Goal: Task Accomplishment & Management: Manage account settings

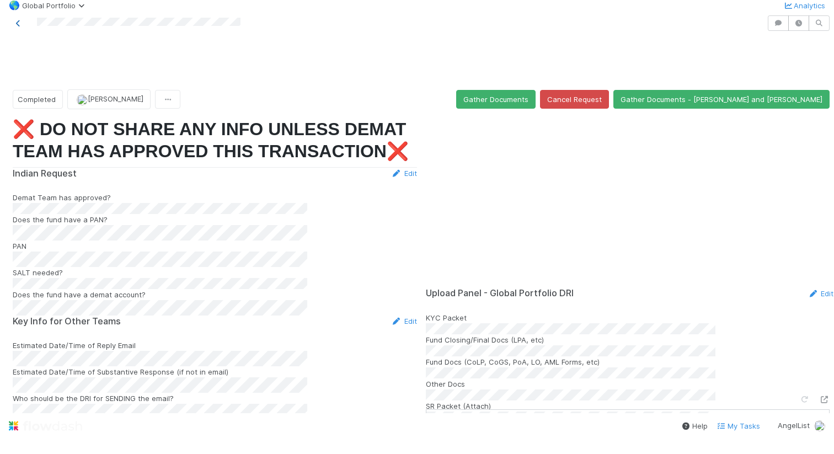
click at [14, 27] on icon at bounding box center [18, 23] width 11 height 7
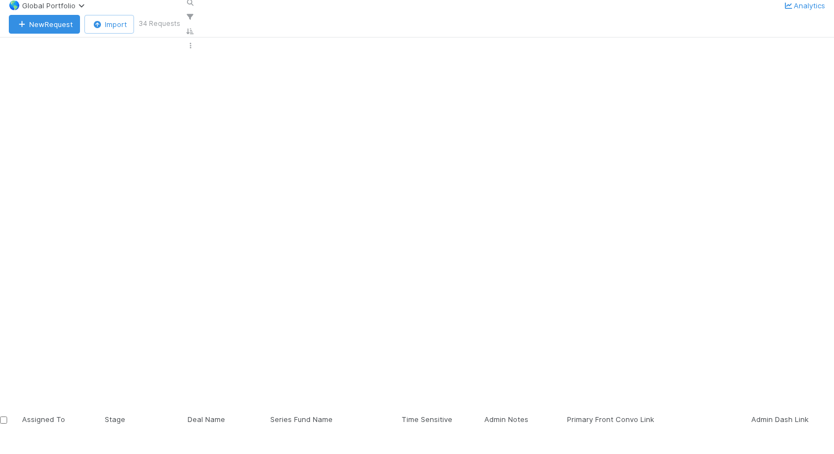
scroll to position [77, 0]
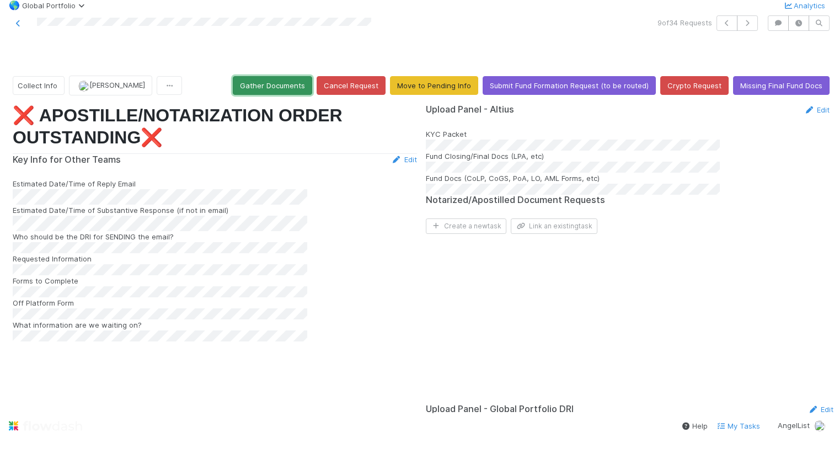
click at [271, 90] on button "Gather Documents" at bounding box center [272, 85] width 79 height 19
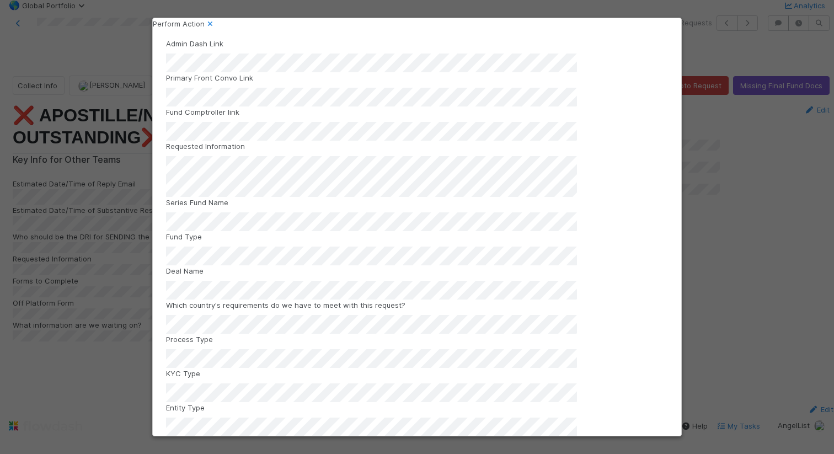
scroll to position [67, 0]
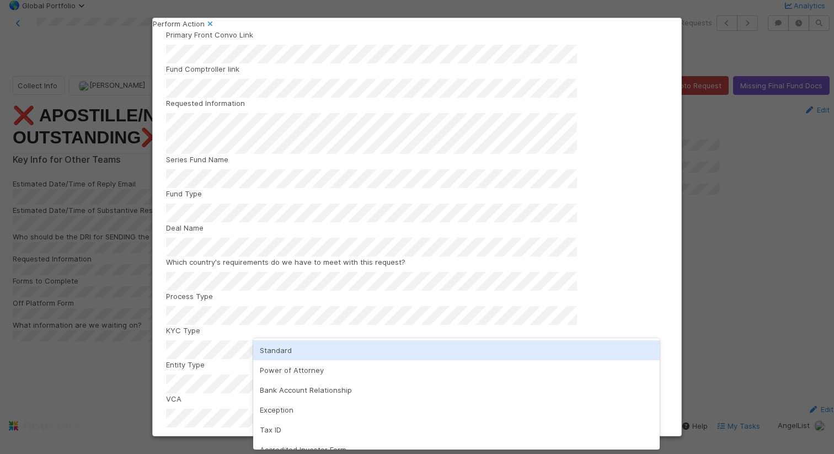
click at [319, 345] on div "Standard" at bounding box center [456, 350] width 407 height 20
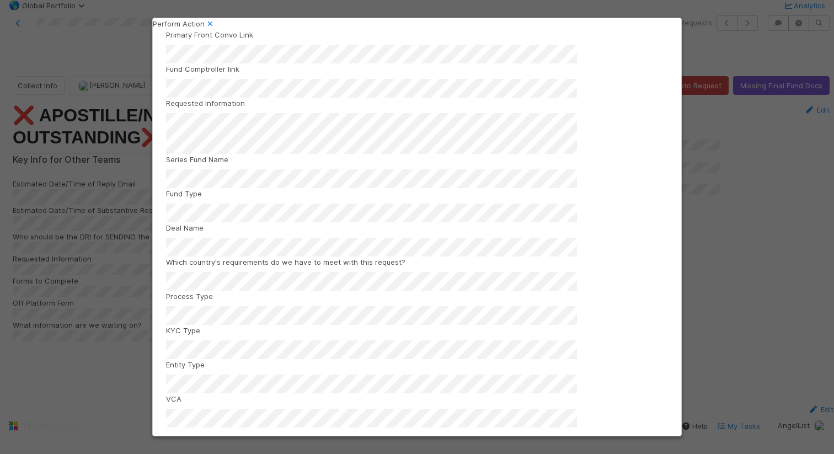
click at [329, 441] on button "Gather Documents" at bounding box center [417, 450] width 502 height 19
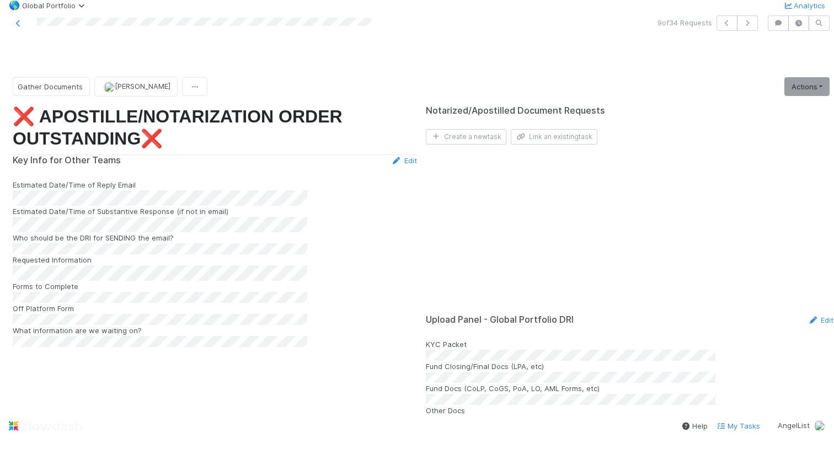
scroll to position [0, 0]
click at [378, 31] on div at bounding box center [194, 22] width 381 height 15
click at [784, 89] on link "Actions" at bounding box center [806, 86] width 45 height 19
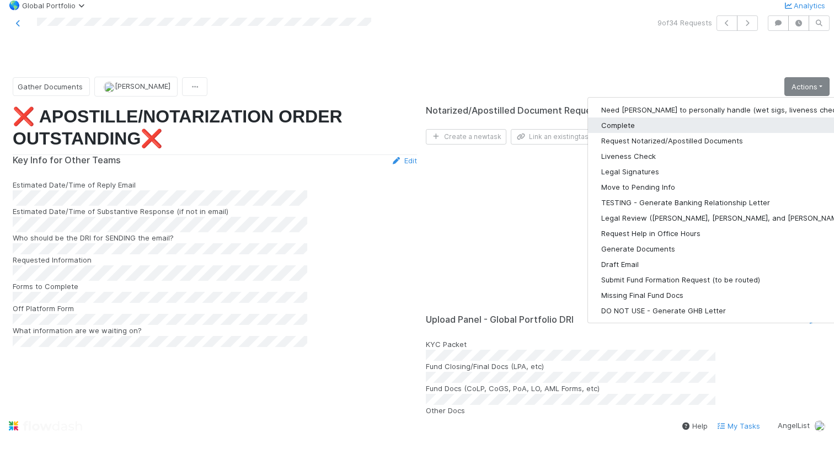
click at [675, 127] on button "Complete" at bounding box center [731, 125] width 287 height 15
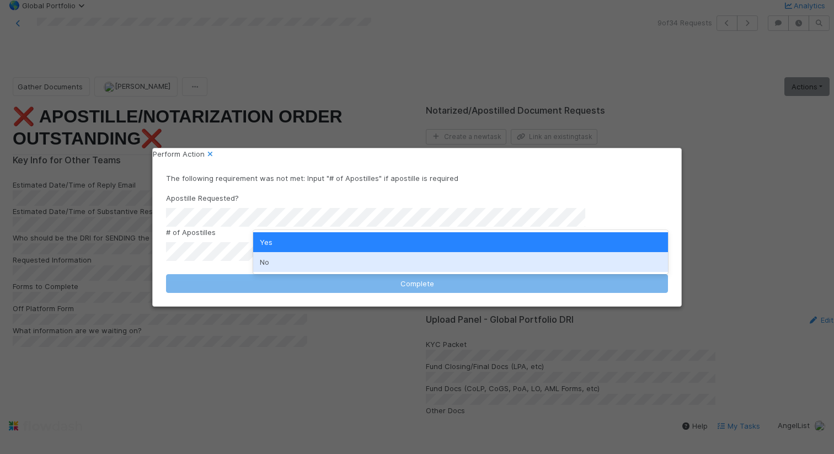
click at [358, 261] on div "No" at bounding box center [460, 262] width 415 height 20
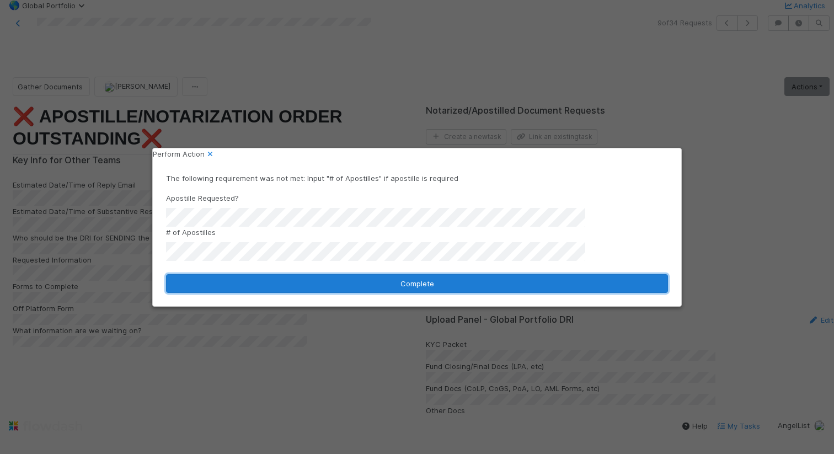
click at [356, 279] on button "Complete" at bounding box center [417, 283] width 502 height 19
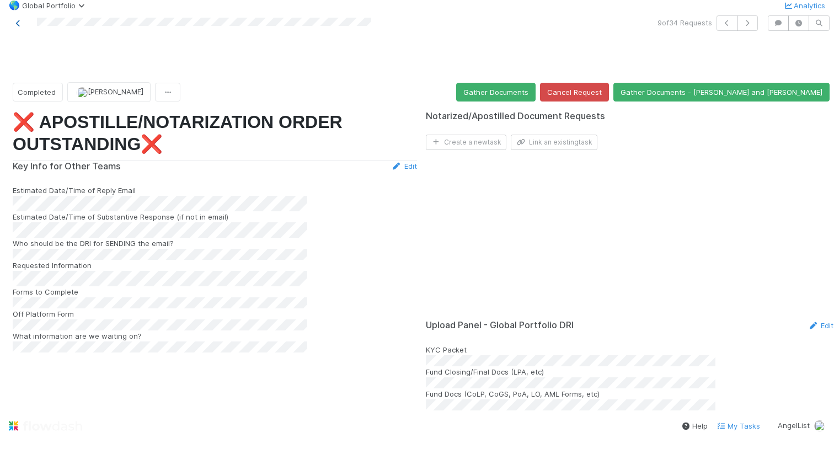
click at [15, 27] on icon at bounding box center [18, 23] width 11 height 7
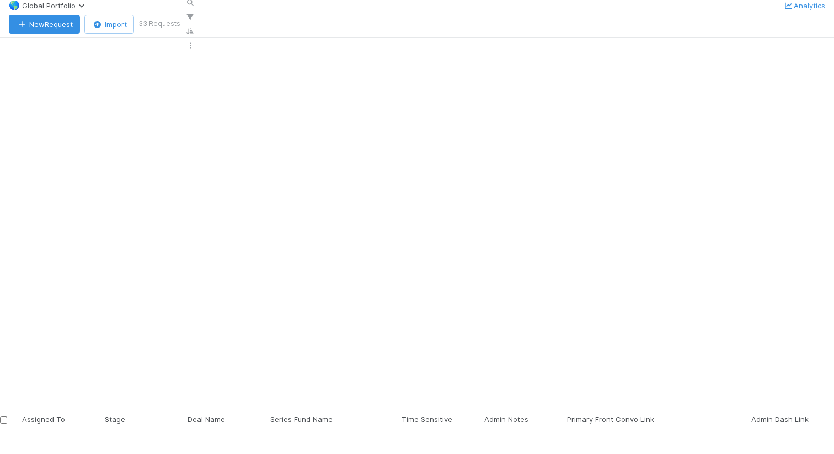
scroll to position [61, 0]
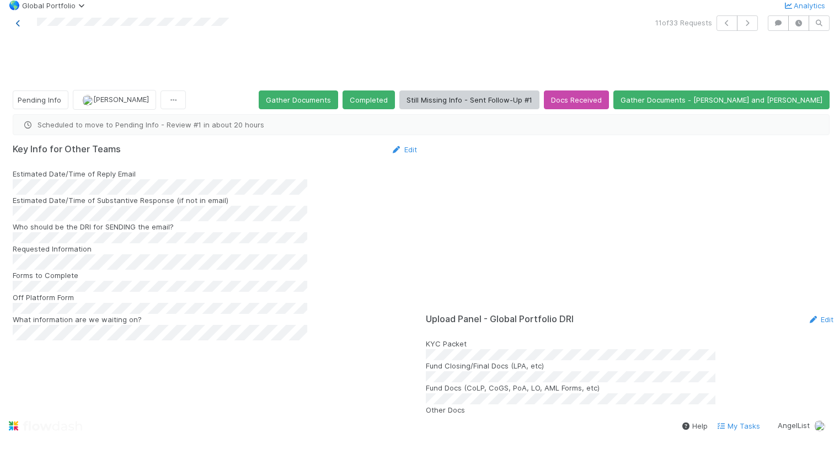
click at [19, 27] on icon at bounding box center [18, 23] width 11 height 7
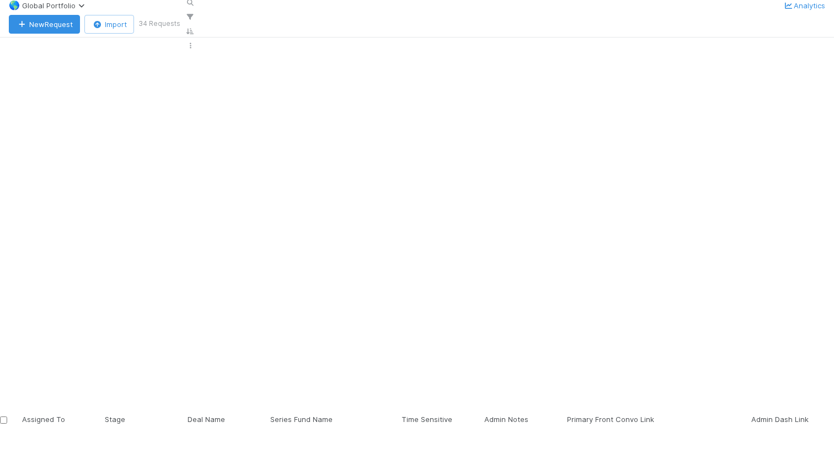
scroll to position [306, 0]
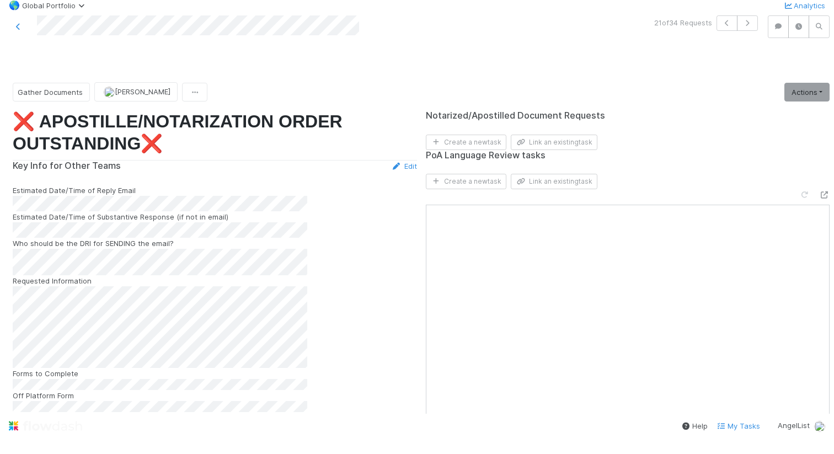
scroll to position [336, 0]
click at [19, 30] on icon at bounding box center [18, 26] width 11 height 7
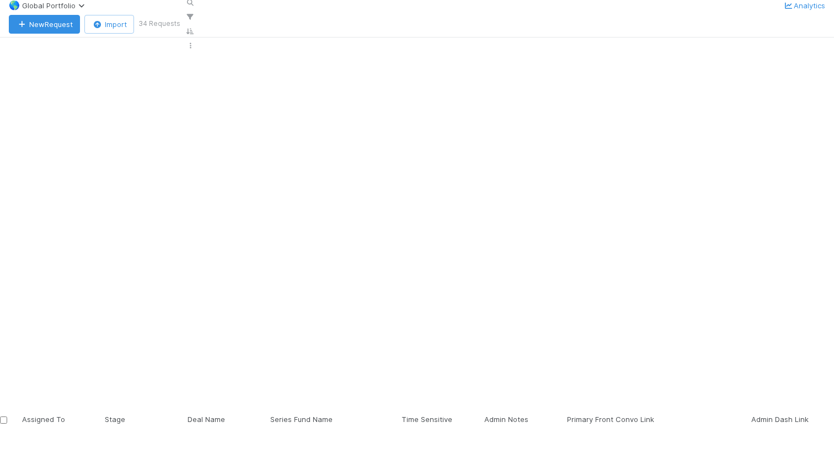
scroll to position [403, 0]
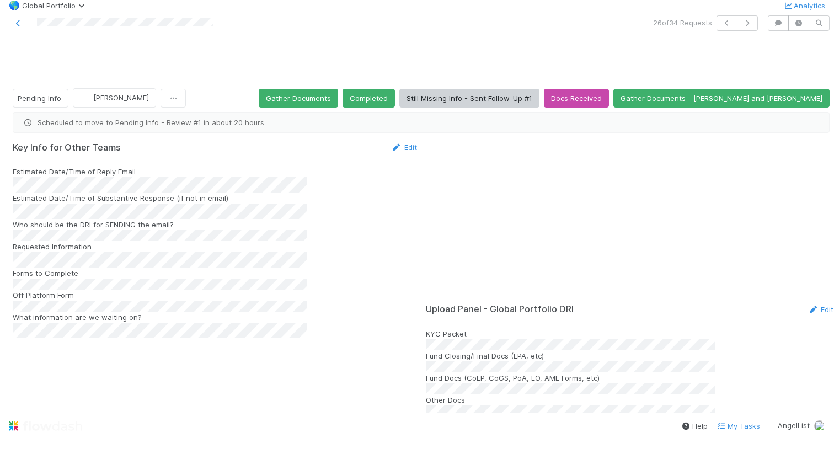
scroll to position [170, 0]
click at [19, 27] on icon at bounding box center [18, 23] width 11 height 7
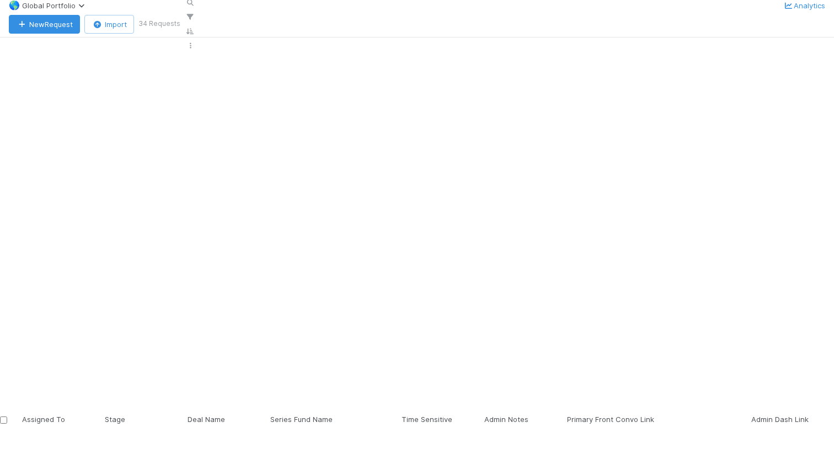
scroll to position [386, 0]
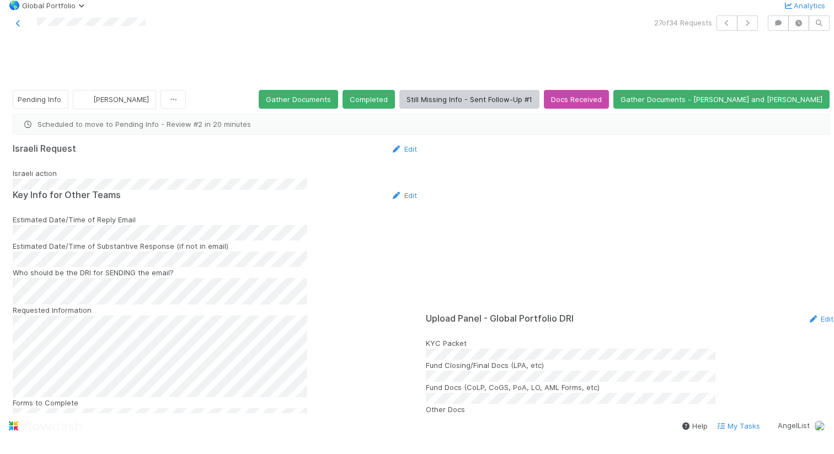
scroll to position [363, 0]
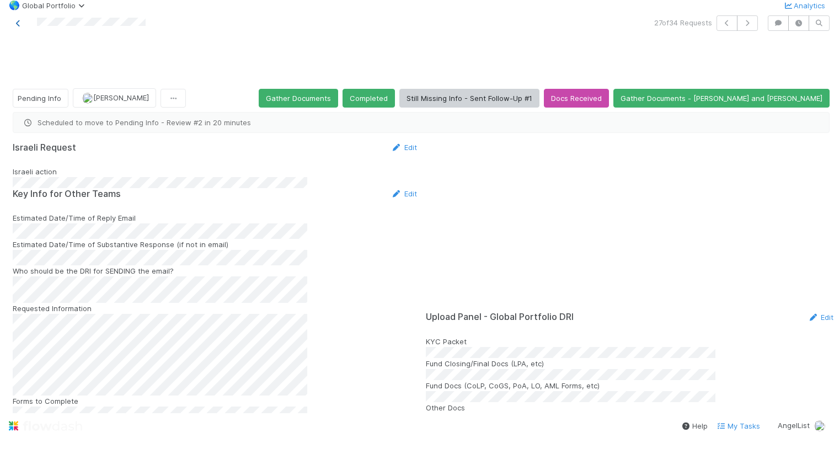
click at [18, 27] on icon at bounding box center [18, 23] width 11 height 7
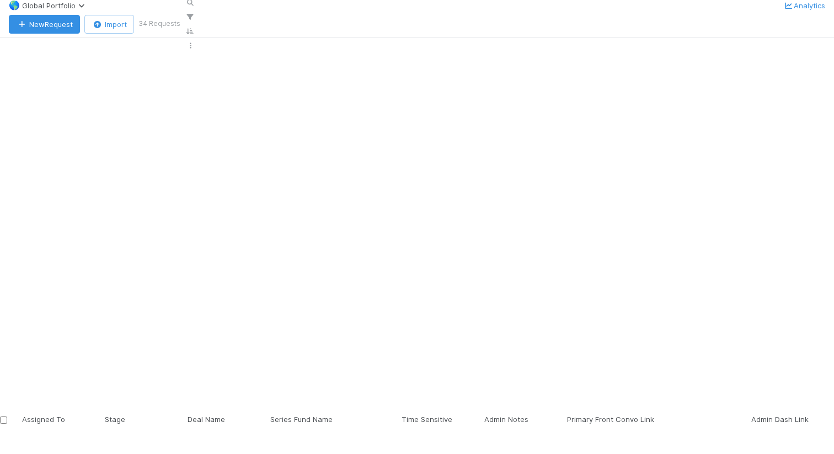
scroll to position [403, 0]
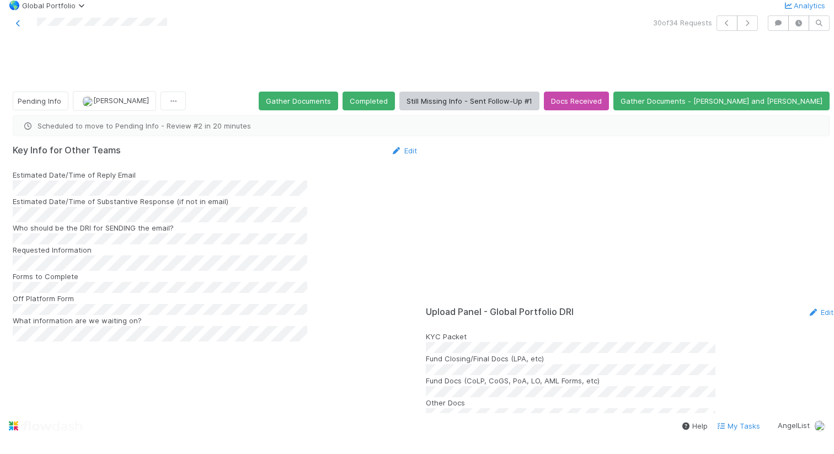
click at [20, 27] on icon at bounding box center [18, 23] width 11 height 7
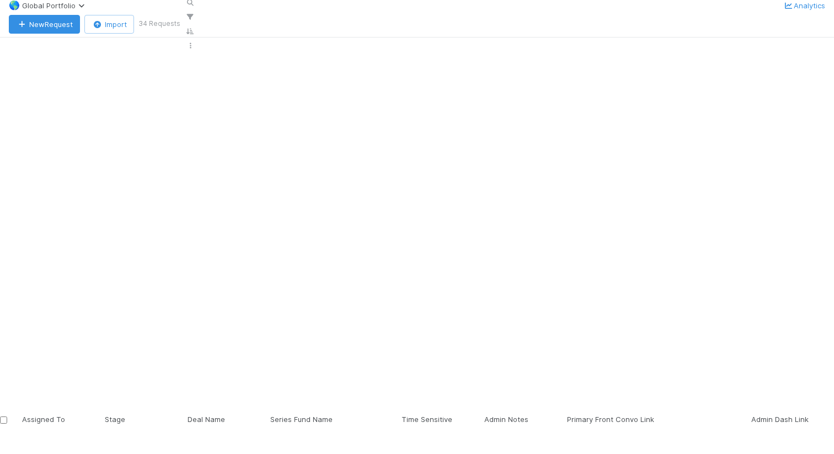
scroll to position [403, 0]
